Goal: Task Accomplishment & Management: Manage account settings

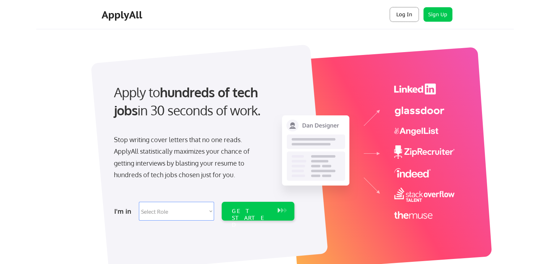
click at [402, 15] on button "Log In" at bounding box center [404, 14] width 29 height 14
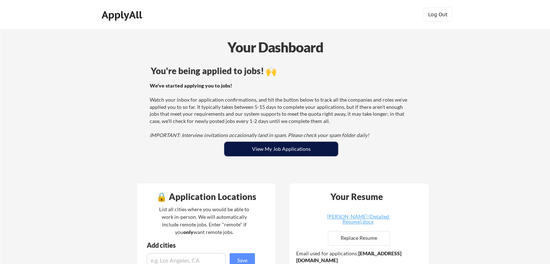
click at [281, 154] on button "View My Job Applications" at bounding box center [281, 149] width 114 height 14
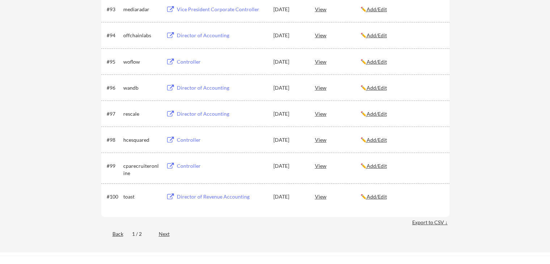
scroll to position [2702, 0]
click at [162, 234] on div "Next" at bounding box center [168, 233] width 19 height 7
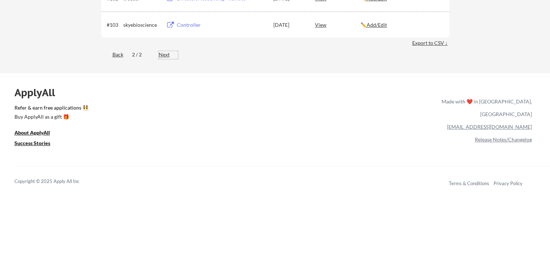
scroll to position [181, 0]
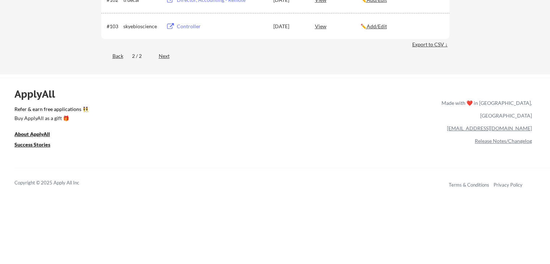
click at [511, 125] on link "[EMAIL_ADDRESS][DOMAIN_NAME]" at bounding box center [489, 128] width 85 height 6
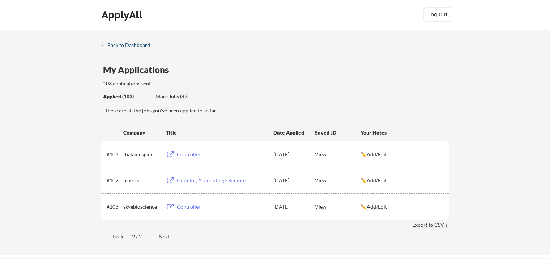
click at [121, 45] on div "← Back to Dashboard" at bounding box center [128, 45] width 54 height 5
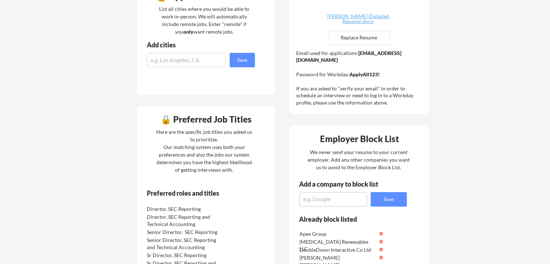
scroll to position [201, 0]
drag, startPoint x: 368, startPoint y: 60, endPoint x: 296, endPoint y: 61, distance: 71.7
click at [296, 61] on div "Email used for applications: tolu.oluwafemi@mailflux.com Password for Workday: …" at bounding box center [360, 77] width 128 height 57
copy strong "tolu.oluwafemi@mailflux.com"
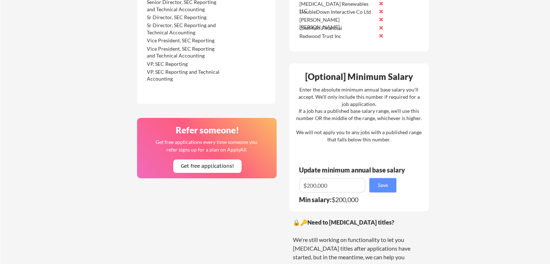
scroll to position [450, 0]
